Goal: Information Seeking & Learning: Learn about a topic

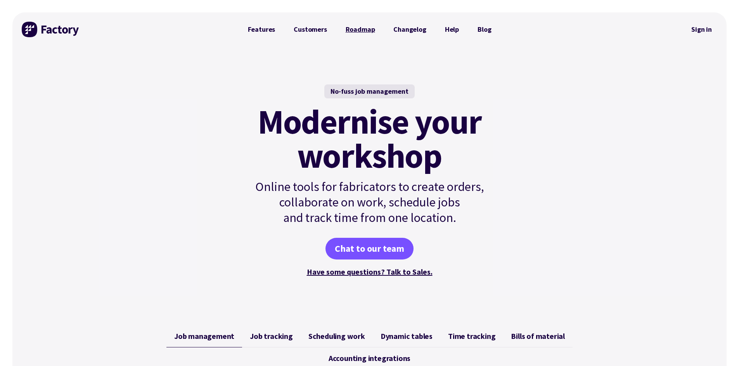
click at [354, 30] on link "Roadmap" at bounding box center [360, 30] width 48 height 16
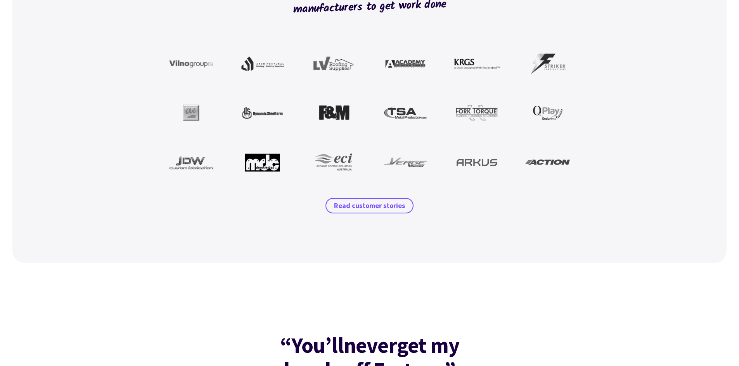
scroll to position [737, 0]
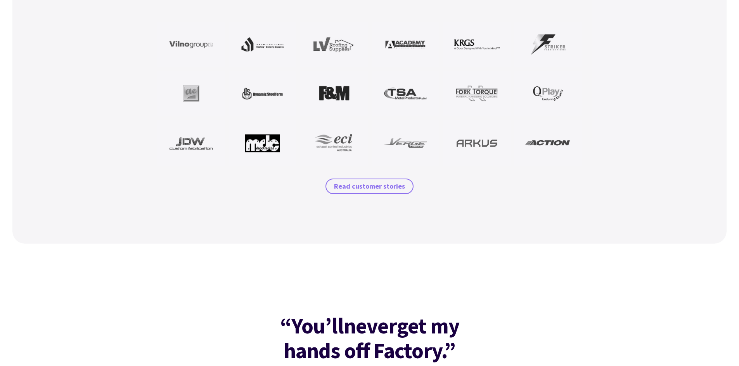
click at [367, 185] on span "Read customer stories" at bounding box center [369, 186] width 71 height 9
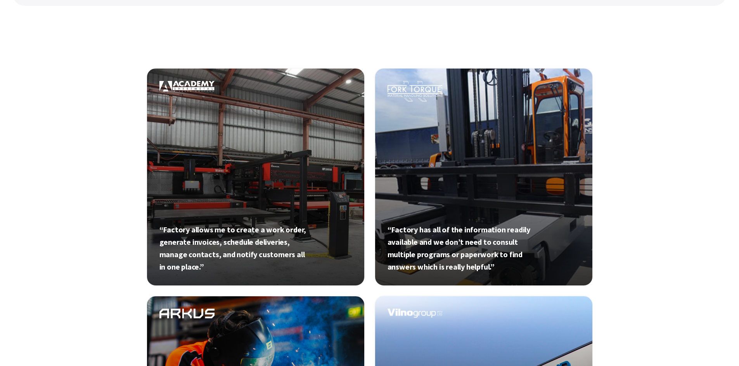
scroll to position [253, 0]
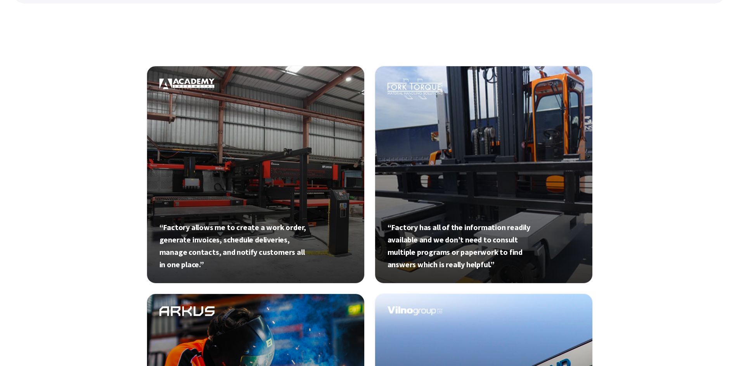
click at [265, 174] on link at bounding box center [255, 175] width 219 height 219
click at [445, 124] on link at bounding box center [483, 175] width 219 height 219
click at [226, 147] on link at bounding box center [255, 175] width 219 height 219
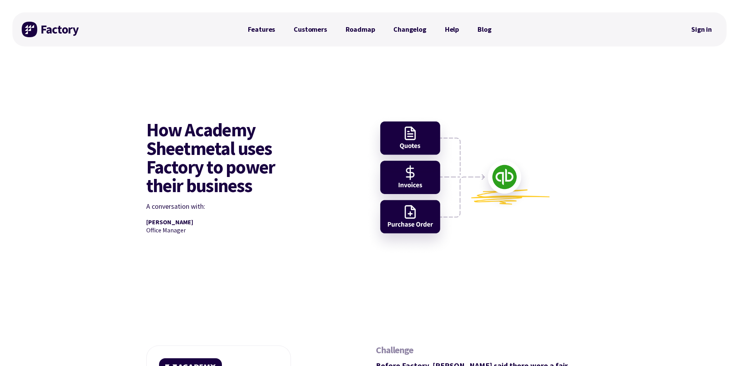
scroll to position [39, 0]
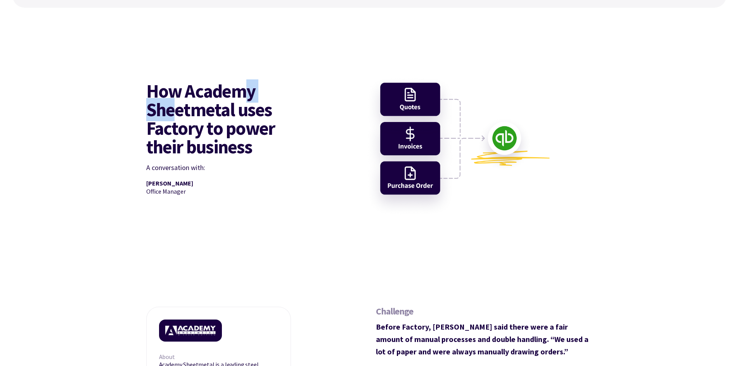
drag, startPoint x: 178, startPoint y: 105, endPoint x: 236, endPoint y: 104, distance: 58.2
click at [247, 100] on h1 "How Academy Sheetmetal uses Factory to power their business" at bounding box center [219, 119] width 147 height 74
click at [195, 115] on h1 "How Academy Sheetmetal uses Factory to power their business" at bounding box center [219, 119] width 147 height 74
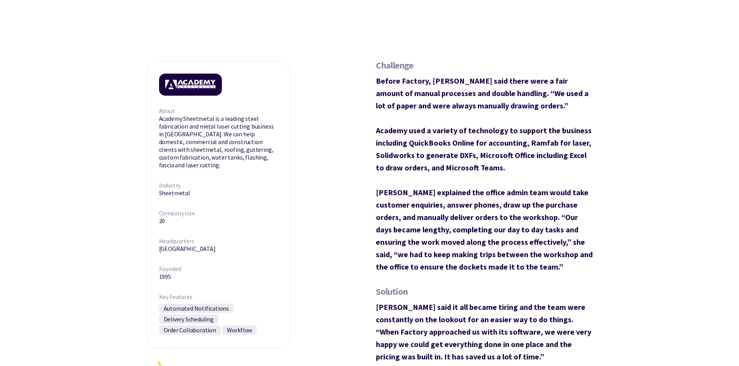
scroll to position [271, 0]
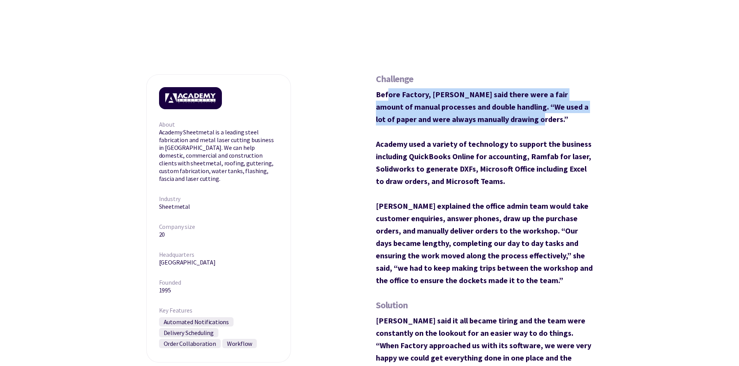
drag, startPoint x: 388, startPoint y: 96, endPoint x: 506, endPoint y: 120, distance: 120.2
click at [506, 120] on strong "Before Factory, Kristie said there were a fair amount of manual processes and d…" at bounding box center [482, 107] width 212 height 35
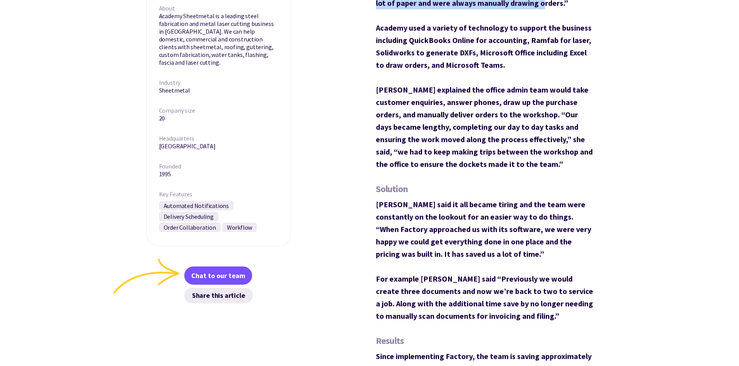
scroll to position [310, 0]
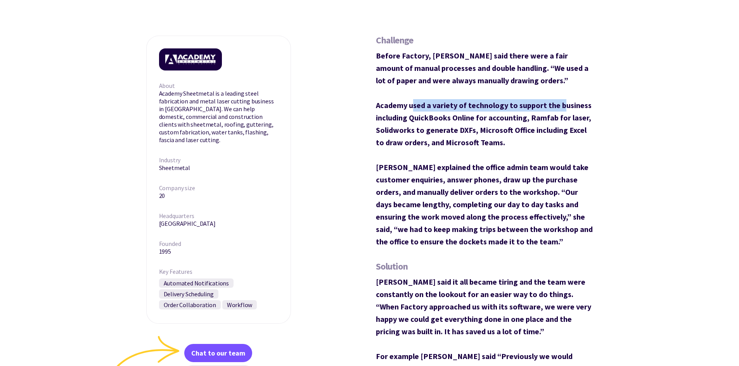
drag, startPoint x: 414, startPoint y: 106, endPoint x: 563, endPoint y: 104, distance: 148.5
click at [563, 104] on strong "Academy used a variety of technology to support the business including QuickBoo…" at bounding box center [484, 123] width 216 height 47
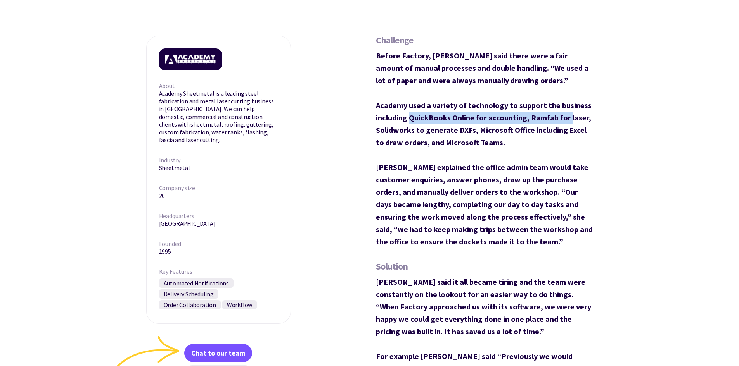
drag, startPoint x: 410, startPoint y: 119, endPoint x: 569, endPoint y: 115, distance: 159.4
click at [569, 115] on strong "Academy used a variety of technology to support the business including QuickBoo…" at bounding box center [484, 123] width 216 height 47
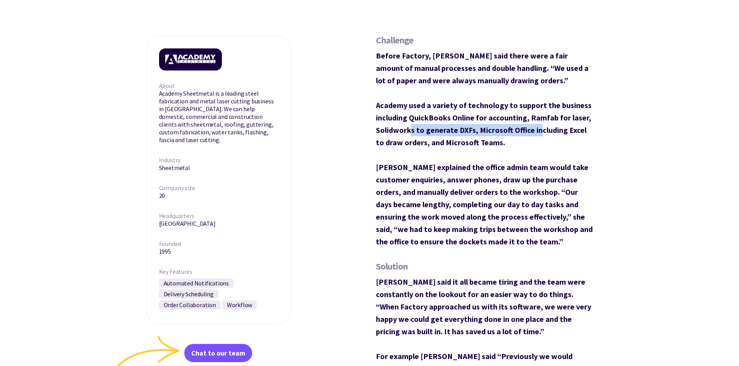
drag, startPoint x: 410, startPoint y: 132, endPoint x: 537, endPoint y: 128, distance: 127.2
click at [537, 128] on strong "Academy used a variety of technology to support the business including QuickBoo…" at bounding box center [484, 123] width 216 height 47
click at [530, 127] on strong "Academy used a variety of technology to support the business including QuickBoo…" at bounding box center [484, 123] width 216 height 47
drag, startPoint x: 521, startPoint y: 117, endPoint x: 594, endPoint y: 117, distance: 72.9
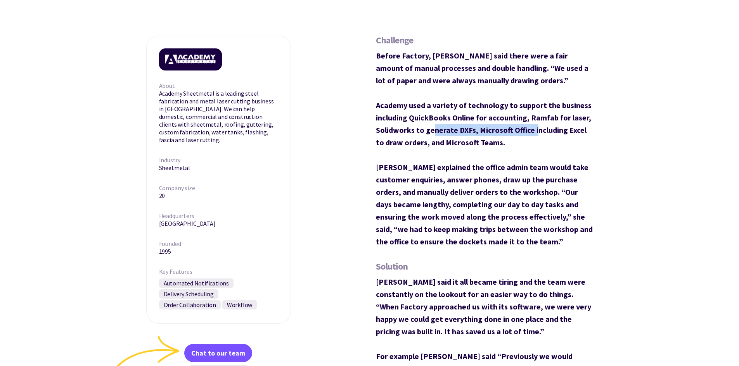
drag, startPoint x: 455, startPoint y: 130, endPoint x: 534, endPoint y: 124, distance: 79.3
click at [534, 124] on p "Academy used a variety of technology to support the business including QuickBoo…" at bounding box center [484, 124] width 217 height 50
drag, startPoint x: 411, startPoint y: 142, endPoint x: 489, endPoint y: 138, distance: 78.4
click at [489, 138] on strong "Academy used a variety of technology to support the business including QuickBoo…" at bounding box center [484, 123] width 216 height 47
click at [434, 142] on strong "Academy used a variety of technology to support the business including QuickBoo…" at bounding box center [484, 123] width 216 height 47
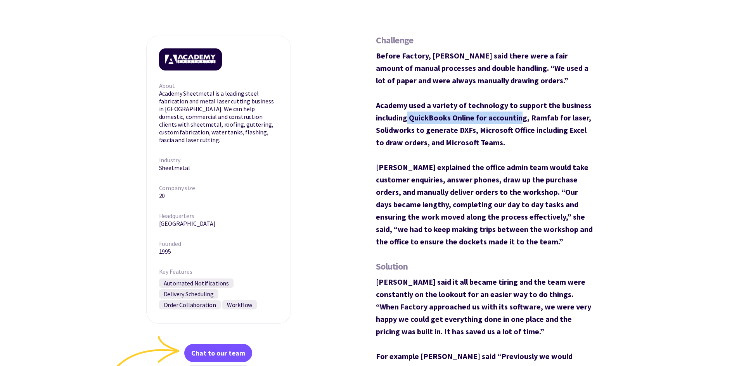
drag, startPoint x: 406, startPoint y: 118, endPoint x: 519, endPoint y: 119, distance: 113.2
click at [519, 119] on strong "Academy used a variety of technology to support the business including QuickBoo…" at bounding box center [484, 123] width 216 height 47
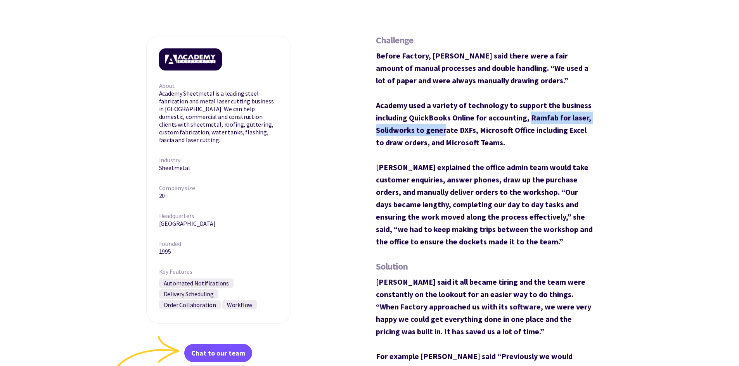
drag, startPoint x: 529, startPoint y: 116, endPoint x: 442, endPoint y: 131, distance: 88.1
click at [442, 131] on strong "Academy used a variety of technology to support the business including QuickBoo…" at bounding box center [484, 123] width 216 height 47
click at [471, 130] on strong "Academy used a variety of technology to support the business including QuickBoo…" at bounding box center [484, 123] width 216 height 47
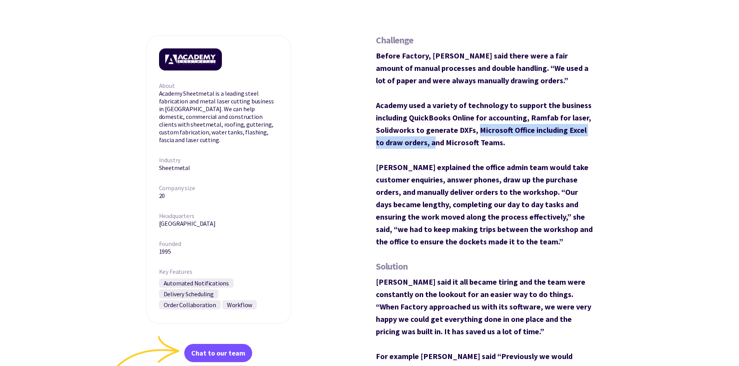
drag, startPoint x: 476, startPoint y: 130, endPoint x: 428, endPoint y: 140, distance: 49.5
click at [426, 140] on strong "Academy used a variety of technology to support the business including QuickBoo…" at bounding box center [484, 123] width 216 height 47
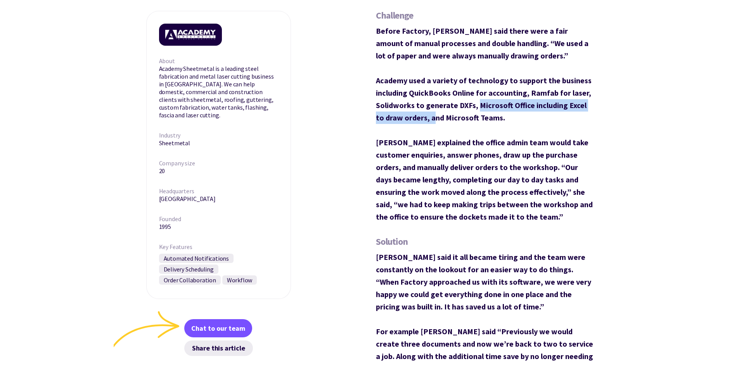
scroll to position [349, 0]
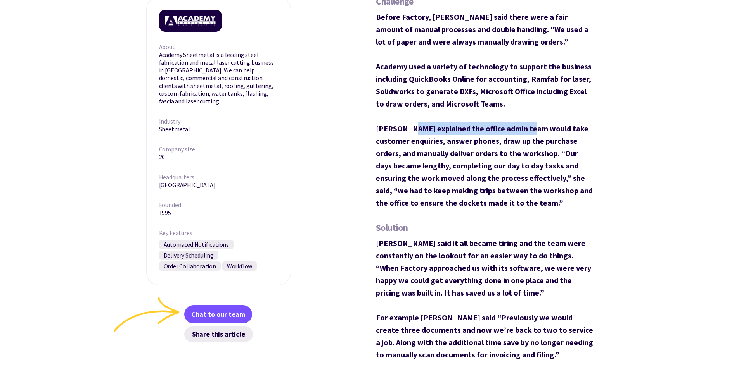
drag, startPoint x: 433, startPoint y: 129, endPoint x: 534, endPoint y: 127, distance: 101.6
click at [531, 127] on strong "Kristie explained the office admin team would take customer enquiries, answer p…" at bounding box center [484, 166] width 217 height 84
drag, startPoint x: 437, startPoint y: 141, endPoint x: 511, endPoint y: 137, distance: 74.9
click at [501, 138] on strong "Kristie explained the office admin team would take customer enquiries, answer p…" at bounding box center [484, 166] width 217 height 84
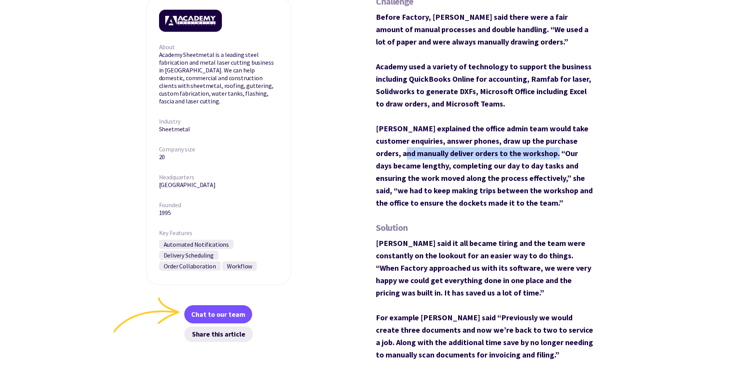
drag, startPoint x: 392, startPoint y: 151, endPoint x: 537, endPoint y: 148, distance: 144.6
click at [537, 148] on strong "Kristie explained the office admin team would take customer enquiries, answer p…" at bounding box center [484, 166] width 217 height 84
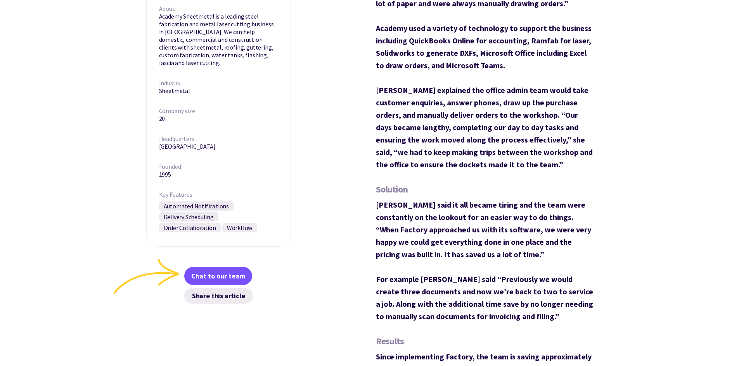
scroll to position [388, 0]
drag, startPoint x: 435, startPoint y: 129, endPoint x: 516, endPoint y: 125, distance: 80.3
click at [516, 125] on strong "Kristie explained the office admin team would take customer enquiries, answer p…" at bounding box center [484, 127] width 217 height 84
drag, startPoint x: 462, startPoint y: 137, endPoint x: 495, endPoint y: 135, distance: 33.8
click at [495, 135] on strong "Kristie explained the office admin team would take customer enquiries, answer p…" at bounding box center [484, 127] width 217 height 84
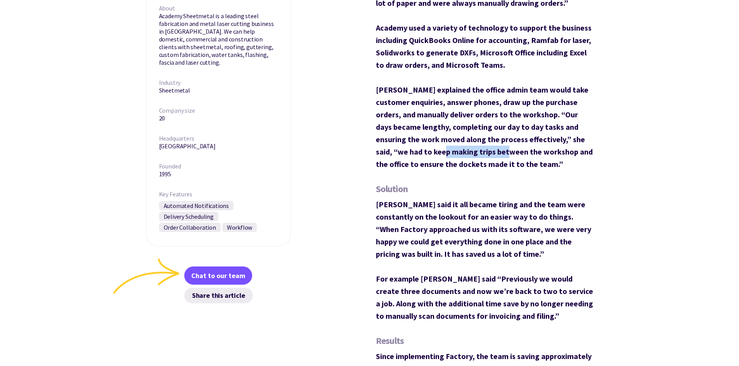
drag, startPoint x: 430, startPoint y: 157, endPoint x: 447, endPoint y: 157, distance: 16.3
click at [454, 157] on p "Kristie explained the office admin team would take customer enquiries, answer p…" at bounding box center [484, 127] width 217 height 87
drag, startPoint x: 398, startPoint y: 166, endPoint x: 475, endPoint y: 164, distance: 77.2
click at [475, 165] on strong "Kristie explained the office admin team would take customer enquiries, answer p…" at bounding box center [484, 127] width 217 height 84
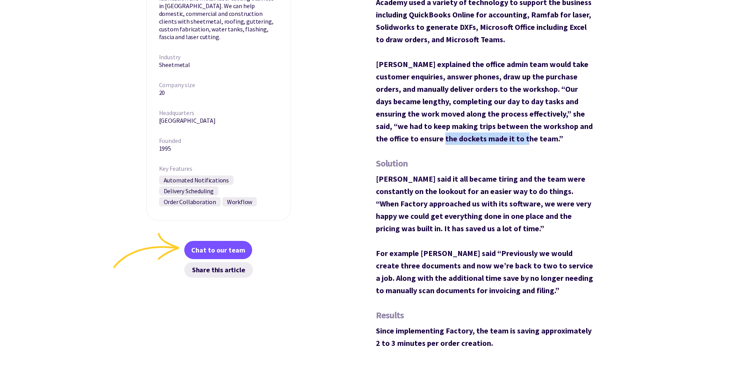
scroll to position [426, 0]
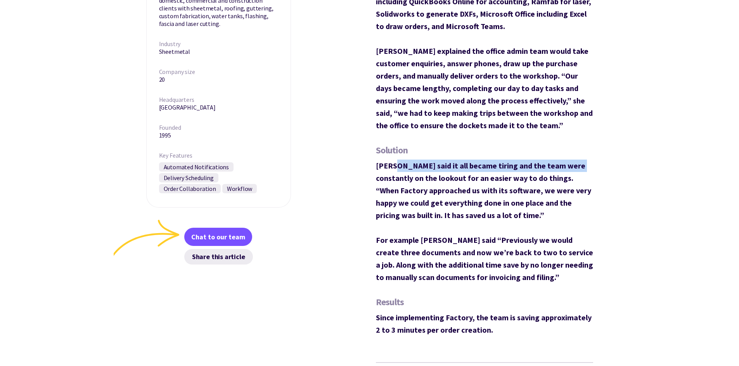
drag, startPoint x: 392, startPoint y: 164, endPoint x: 570, endPoint y: 160, distance: 178.8
click at [570, 160] on p "Kristie said it all became tiring and the team were constantly on the lookout f…" at bounding box center [484, 222] width 217 height 124
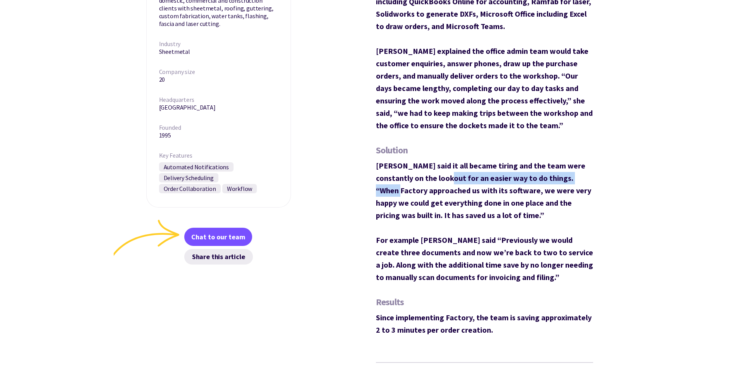
drag, startPoint x: 502, startPoint y: 177, endPoint x: 566, endPoint y: 176, distance: 64.0
click at [566, 176] on strong "Kristie said it all became tiring and the team were constantly on the lookout f…" at bounding box center [483, 190] width 215 height 59
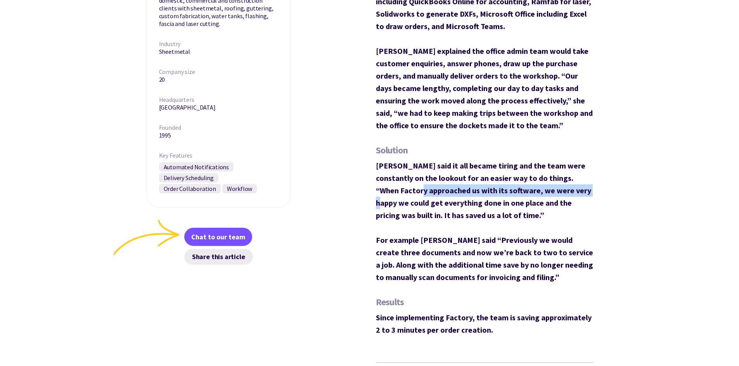
drag, startPoint x: 422, startPoint y: 193, endPoint x: 565, endPoint y: 193, distance: 143.4
click at [565, 193] on strong "Kristie said it all became tiring and the team were constantly on the lookout f…" at bounding box center [483, 190] width 215 height 59
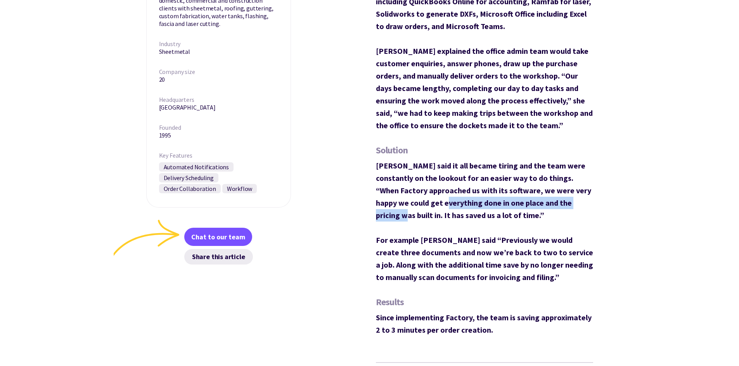
drag, startPoint x: 425, startPoint y: 203, endPoint x: 569, endPoint y: 201, distance: 144.6
click at [569, 201] on strong "Kristie said it all became tiring and the team were constantly on the lookout f…" at bounding box center [483, 190] width 215 height 59
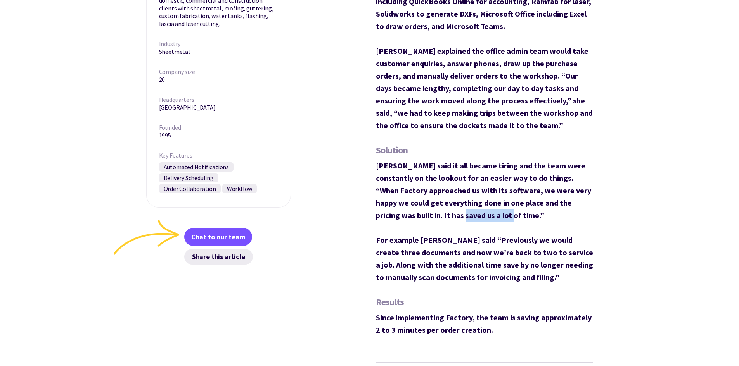
drag, startPoint x: 447, startPoint y: 217, endPoint x: 455, endPoint y: 215, distance: 8.7
click at [454, 216] on strong "Kristie said it all became tiring and the team were constantly on the lookout f…" at bounding box center [483, 190] width 215 height 59
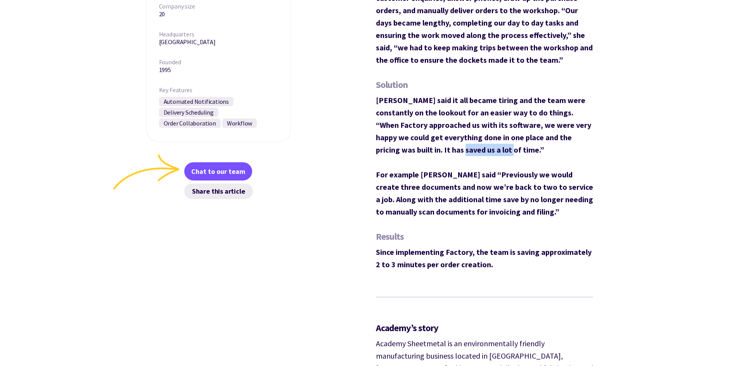
scroll to position [504, 0]
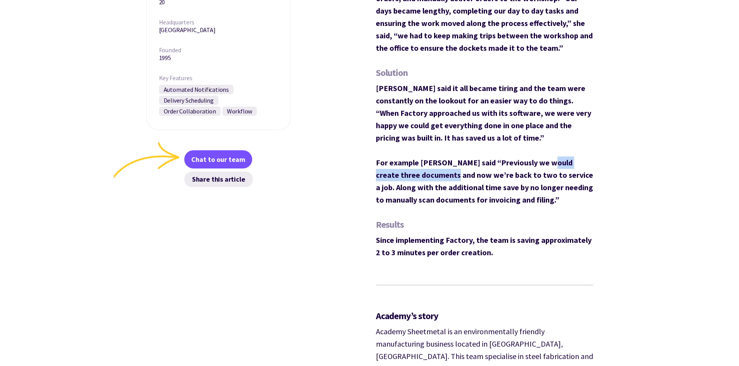
drag, startPoint x: 446, startPoint y: 168, endPoint x: 533, endPoint y: 161, distance: 87.5
click at [540, 161] on p "Kristie said it all became tiring and the team were constantly on the lookout f…" at bounding box center [484, 144] width 217 height 124
click at [425, 179] on strong "For example Kristie said “Previously we would create three documents and now we…" at bounding box center [484, 181] width 217 height 47
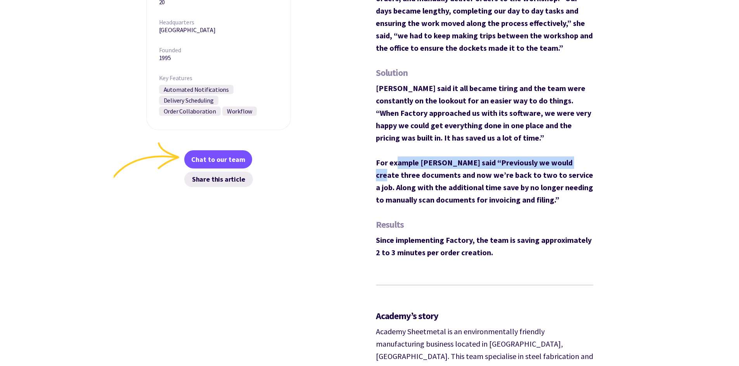
drag, startPoint x: 394, startPoint y: 163, endPoint x: 564, endPoint y: 160, distance: 170.2
click at [565, 160] on strong "For example Kristie said “Previously we would create three documents and now we…" at bounding box center [484, 181] width 217 height 47
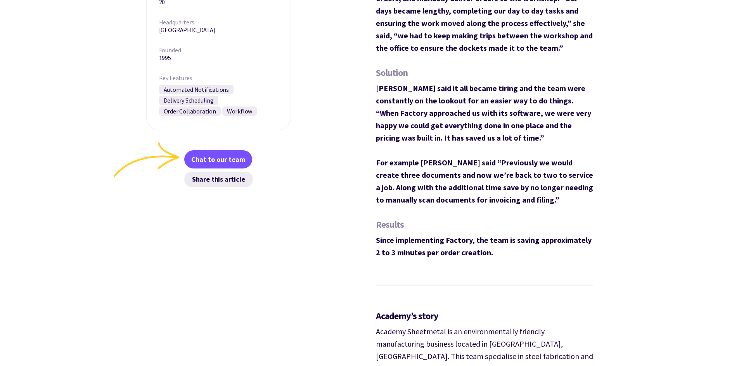
click at [424, 174] on strong "For example Kristie said “Previously we would create three documents and now we…" at bounding box center [484, 181] width 217 height 47
drag, startPoint x: 410, startPoint y: 177, endPoint x: 560, endPoint y: 172, distance: 149.7
click at [560, 172] on strong "For example Kristie said “Previously we would create three documents and now we…" at bounding box center [484, 181] width 217 height 47
drag, startPoint x: 390, startPoint y: 190, endPoint x: 558, endPoint y: 186, distance: 167.5
click at [558, 186] on strong "For example Kristie said “Previously we would create three documents and now we…" at bounding box center [484, 181] width 217 height 47
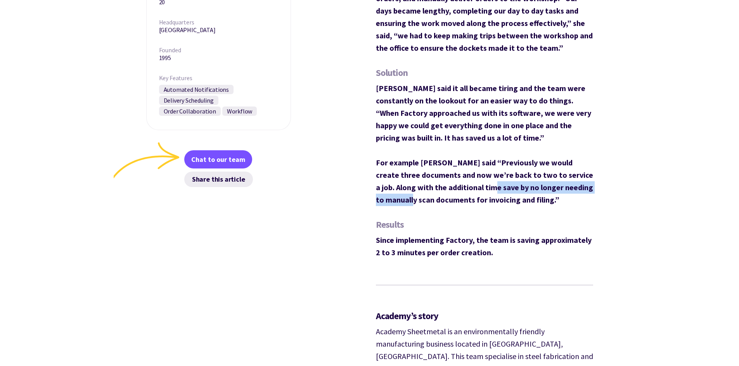
drag, startPoint x: 406, startPoint y: 198, endPoint x: 503, endPoint y: 189, distance: 97.3
click at [498, 192] on strong "For example Kristie said “Previously we would create three documents and now we…" at bounding box center [484, 181] width 217 height 47
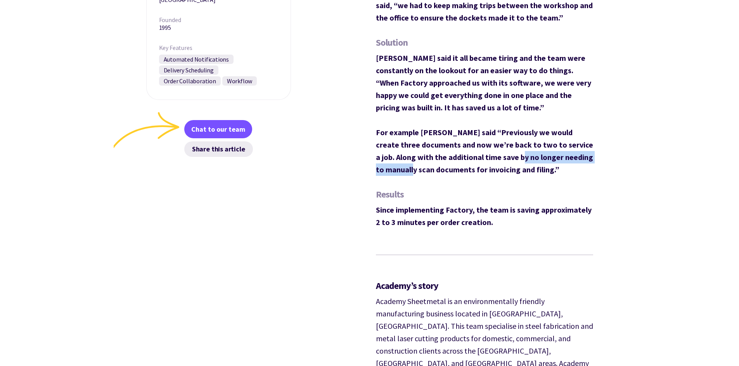
scroll to position [582, 0]
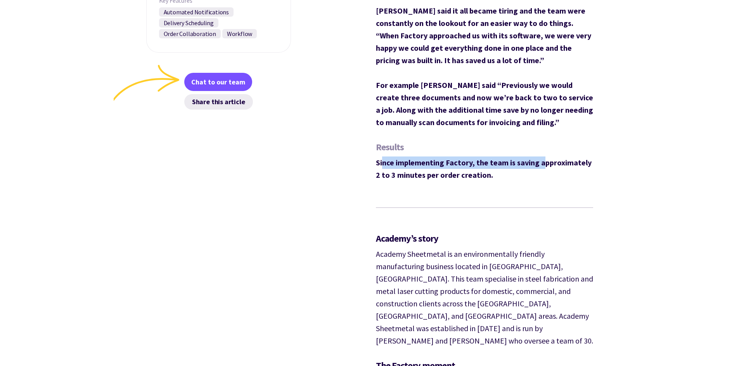
drag, startPoint x: 383, startPoint y: 164, endPoint x: 536, endPoint y: 160, distance: 152.8
click at [539, 160] on strong "Since implementing Factory, the team is saving approximately 2 to 3 minutes per…" at bounding box center [484, 169] width 216 height 22
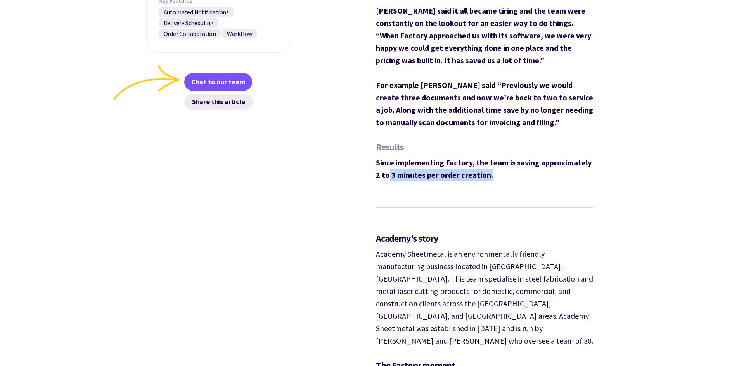
drag, startPoint x: 438, startPoint y: 175, endPoint x: 507, endPoint y: 174, distance: 69.8
click at [507, 174] on p "Since implementing Factory, the team is saving approximately 2 to 3 minutes per…" at bounding box center [484, 169] width 217 height 25
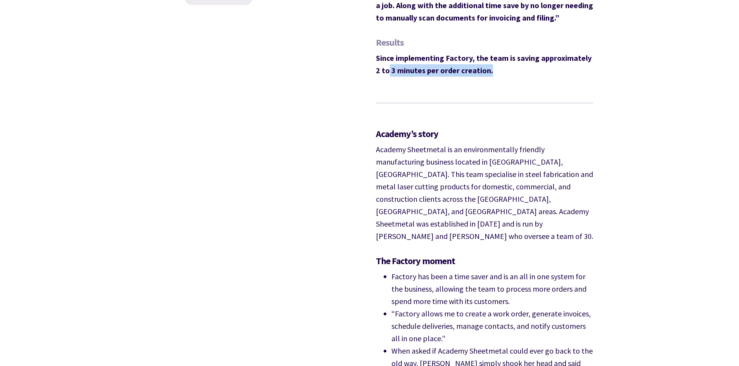
scroll to position [698, 0]
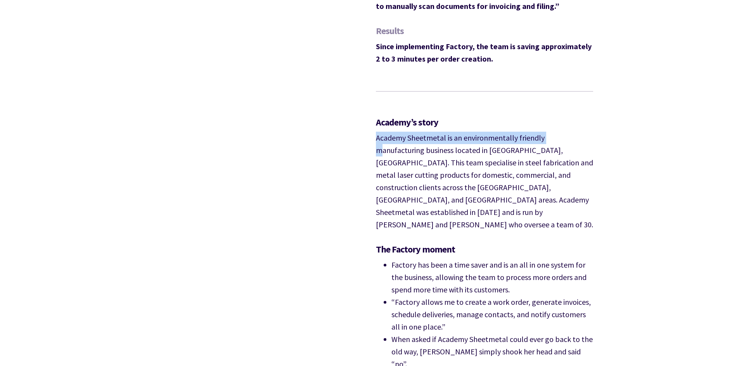
drag
click at [551, 138] on p "Academy Sheetmetal is an environmentally friendly manufacturing business locate…" at bounding box center [484, 181] width 217 height 99
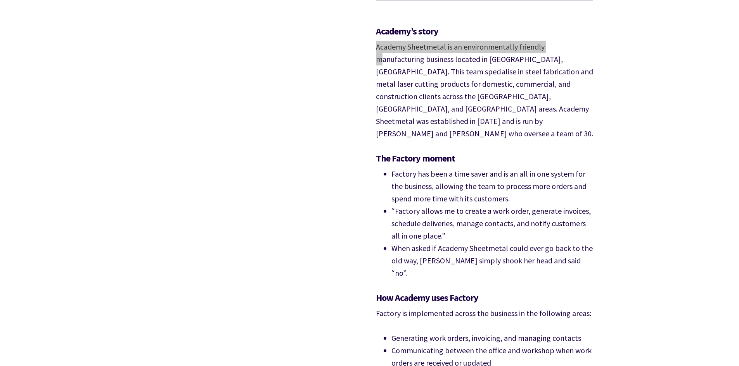
scroll to position [775, 0]
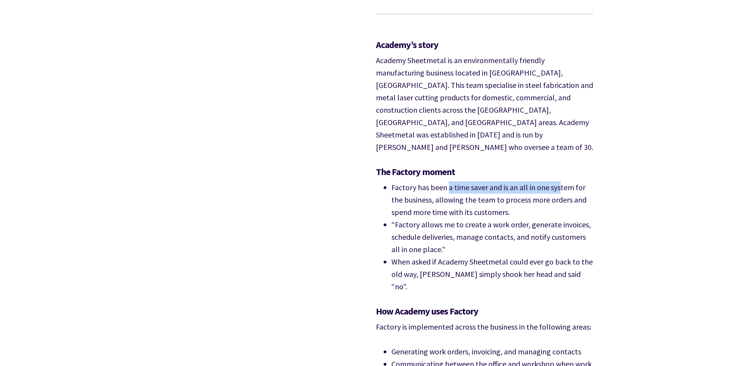
drag, startPoint x: 448, startPoint y: 159, endPoint x: 558, endPoint y: 162, distance: 110.5
click at [558, 181] on li "Factory has been a time saver and is an all in one system for the business, all…" at bounding box center [492, 199] width 202 height 37
drag, startPoint x: 434, startPoint y: 173, endPoint x: 513, endPoint y: 173, distance: 79.5
click at [528, 181] on li "Factory has been a time saver and is an all in one system for the business, all…" at bounding box center [492, 199] width 202 height 37
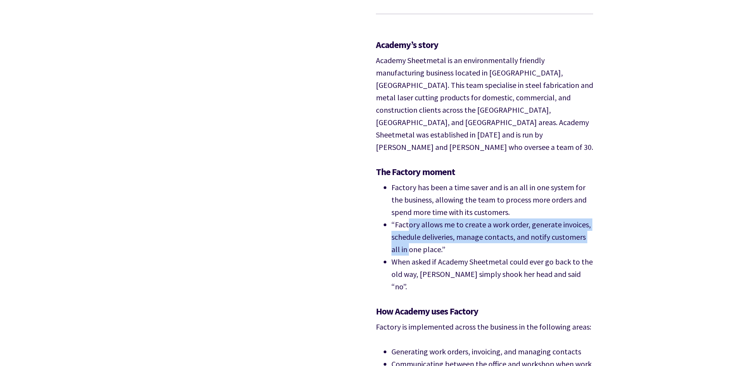
drag, startPoint x: 425, startPoint y: 198, endPoint x: 400, endPoint y: 228, distance: 38.8
click at [400, 223] on li "“Factory allows me to create a work order, generate invoices, schedule deliveri…" at bounding box center [492, 237] width 202 height 37
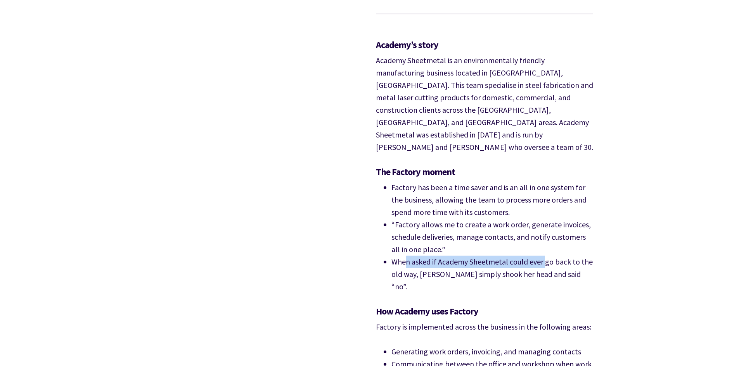
drag, startPoint x: 405, startPoint y: 236, endPoint x: 543, endPoint y: 233, distance: 138.1
click at [543, 256] on li "When asked if Academy Sheetmetal could ever go back to the old way, Kristie sim…" at bounding box center [492, 274] width 202 height 37
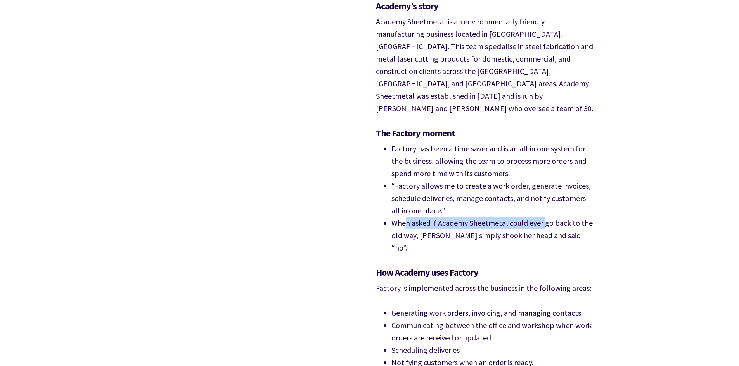
click at [479, 217] on li "When asked if Academy Sheetmetal could ever go back to the old way, Kristie sim…" at bounding box center [492, 235] width 202 height 37
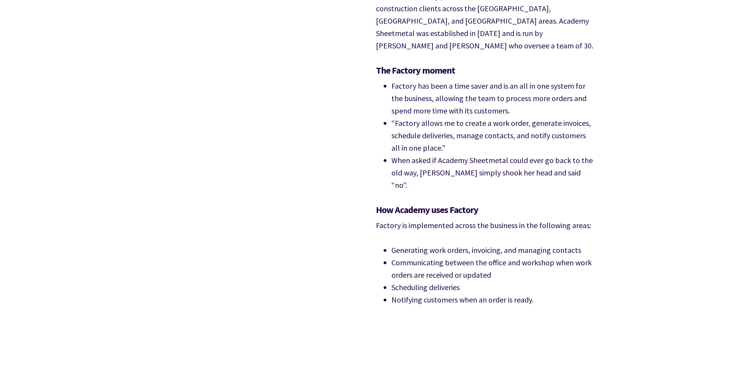
scroll to position [892, 0]
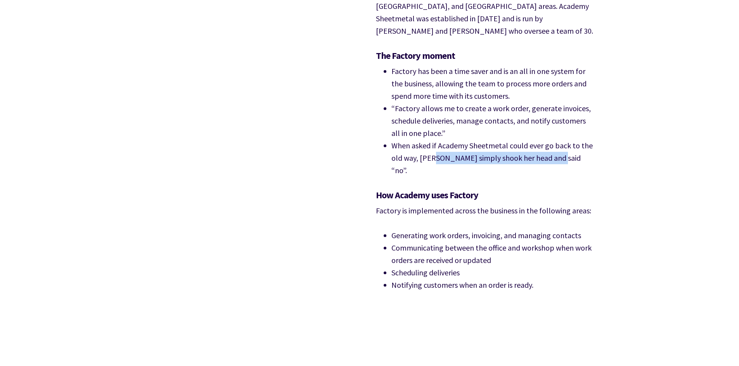
drag, startPoint x: 430, startPoint y: 135, endPoint x: 547, endPoint y: 133, distance: 117.1
click at [547, 140] on li "When asked if Academy Sheetmetal could ever go back to the old way, Kristie sim…" at bounding box center [492, 158] width 202 height 37
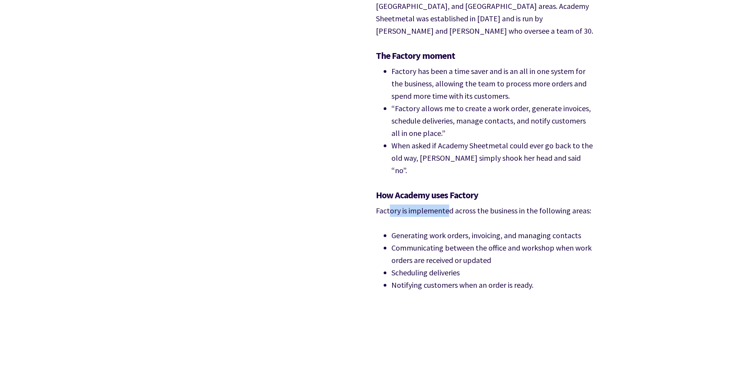
drag, startPoint x: 394, startPoint y: 177, endPoint x: 474, endPoint y: 176, distance: 79.9
click at [472, 205] on p "Factory is implemented across the business in the following areas:" at bounding box center [484, 211] width 217 height 12
drag, startPoint x: 422, startPoint y: 200, endPoint x: 523, endPoint y: 196, distance: 100.9
click at [523, 230] on li "Generating work orders, invoicing, and managing contacts" at bounding box center [492, 236] width 202 height 12
click at [482, 230] on li "Generating work orders, invoicing, and managing contacts" at bounding box center [492, 236] width 202 height 12
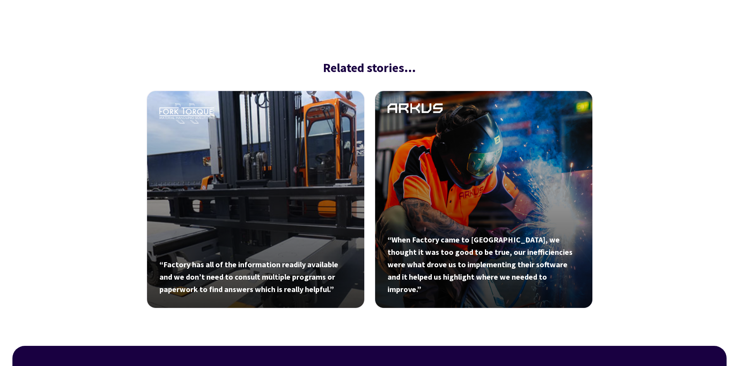
scroll to position [1241, 0]
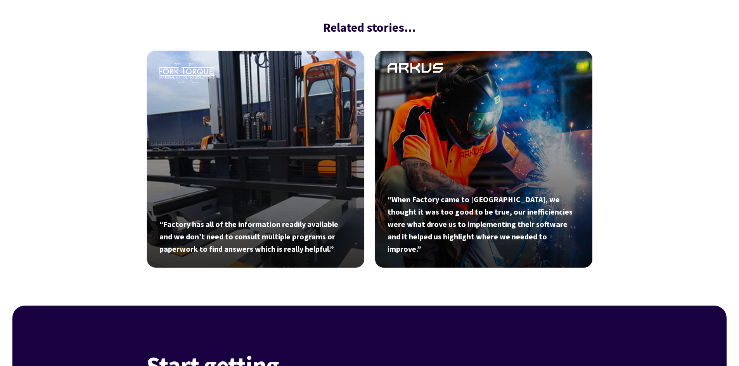
click at [314, 148] on link at bounding box center [255, 159] width 219 height 219
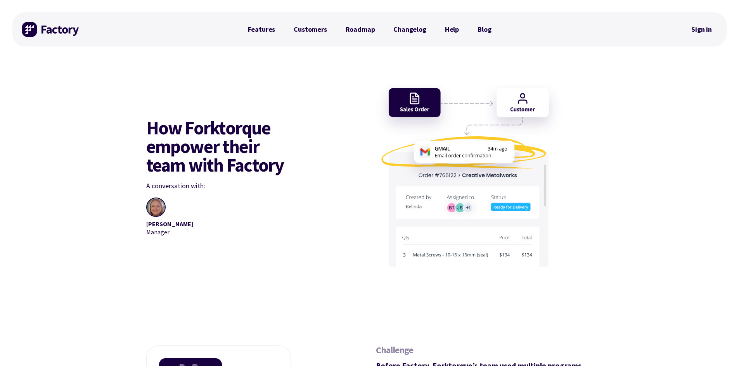
click at [39, 28] on img at bounding box center [51, 30] width 58 height 16
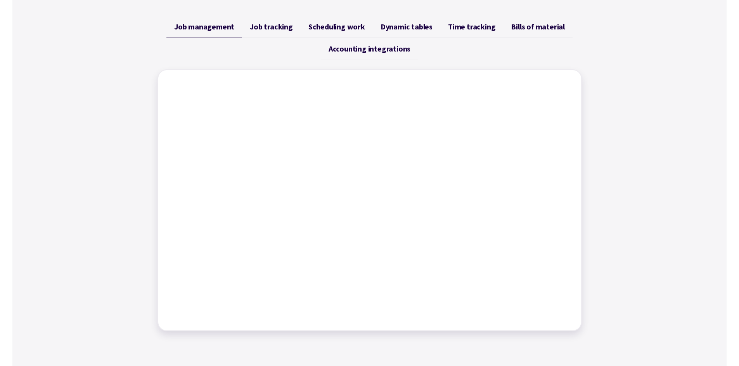
scroll to position [310, 0]
click at [281, 30] on span "Job tracking" at bounding box center [271, 26] width 43 height 9
click at [331, 25] on span "Scheduling work" at bounding box center [336, 26] width 57 height 9
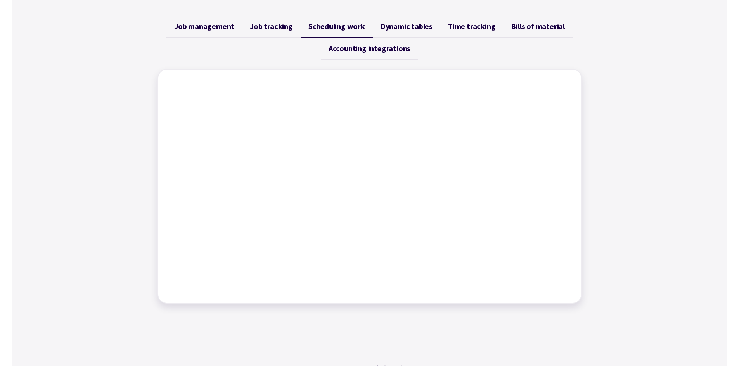
click at [413, 26] on span "Dynamic tables" at bounding box center [406, 26] width 52 height 9
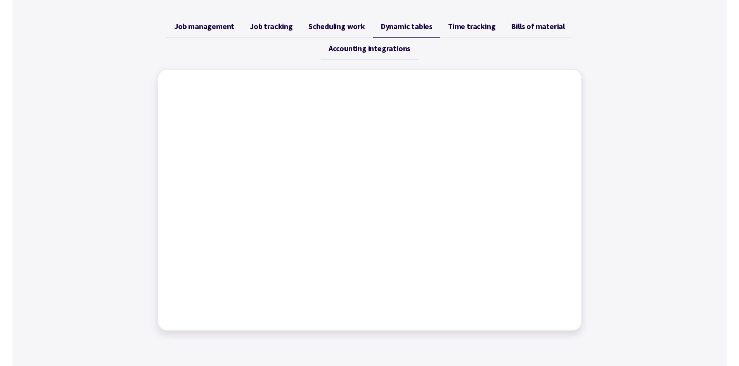
click at [461, 29] on span "Time tracking" at bounding box center [471, 26] width 47 height 9
click at [521, 27] on span "Bills of material" at bounding box center [538, 26] width 54 height 9
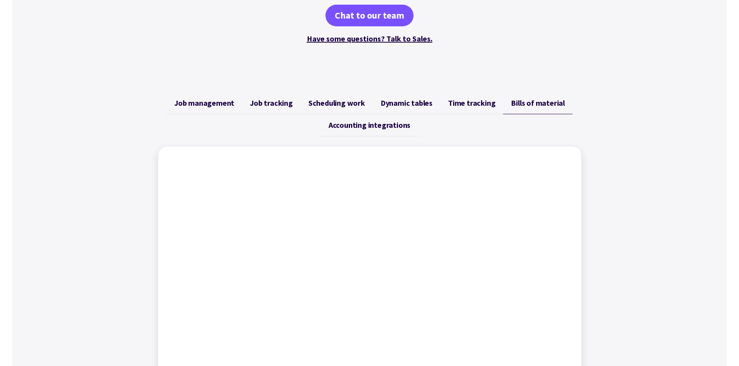
scroll to position [233, 0]
click at [382, 121] on span "Accounting integrations" at bounding box center [369, 125] width 82 height 9
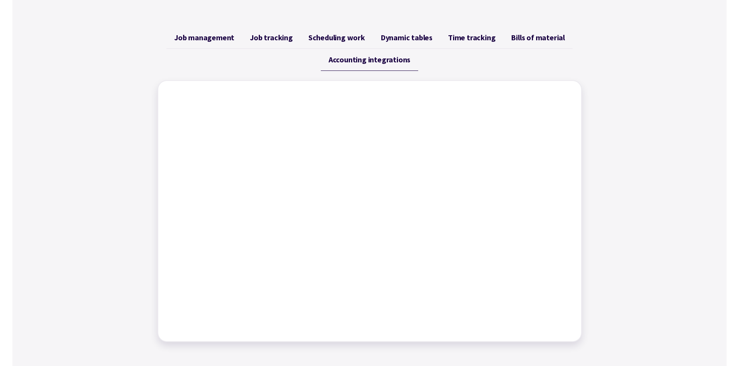
scroll to position [310, 0]
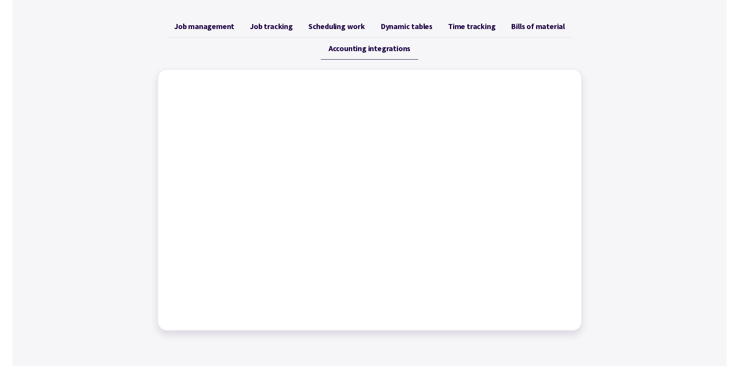
click at [606, 74] on div "Job management Job tracking Scheduling work Dynamic tables Time tracking Bills …" at bounding box center [369, 173] width 714 height 334
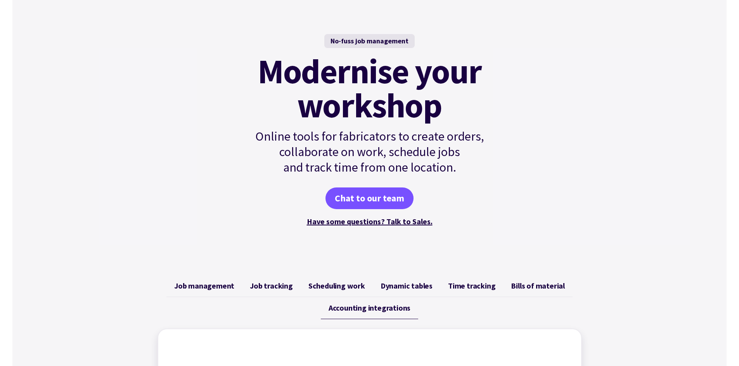
scroll to position [0, 0]
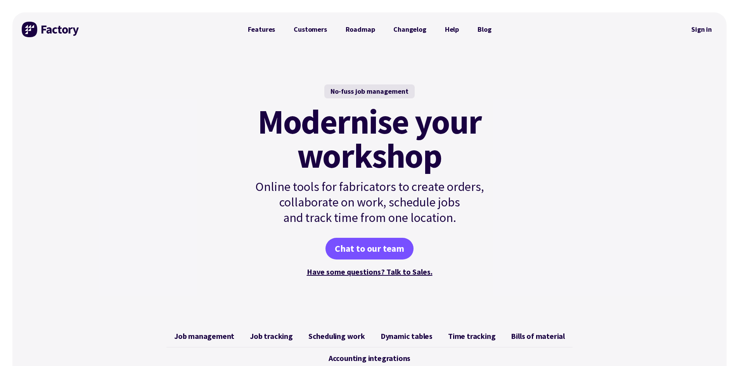
click at [75, 33] on img at bounding box center [51, 30] width 58 height 16
click at [425, 24] on link "Changelog" at bounding box center [409, 30] width 51 height 16
